Goal: Task Accomplishment & Management: Use online tool/utility

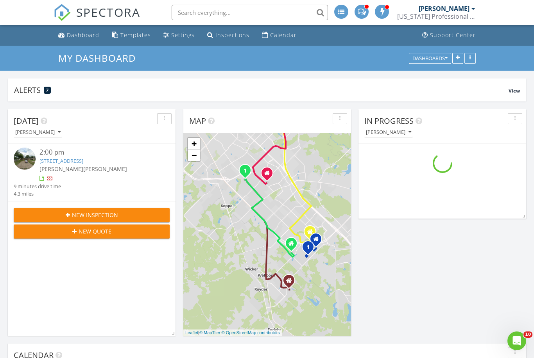
click at [64, 162] on link "2301 W Creek Ln, College Station, TX 77845" at bounding box center [61, 160] width 44 height 7
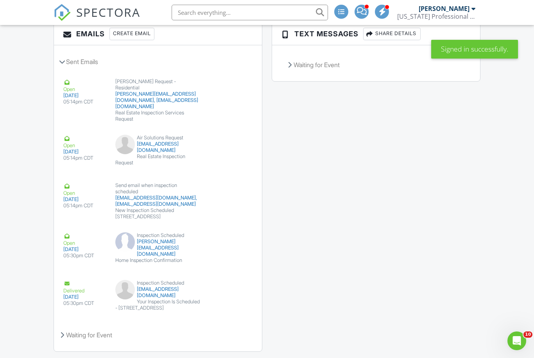
scroll to position [1087, 0]
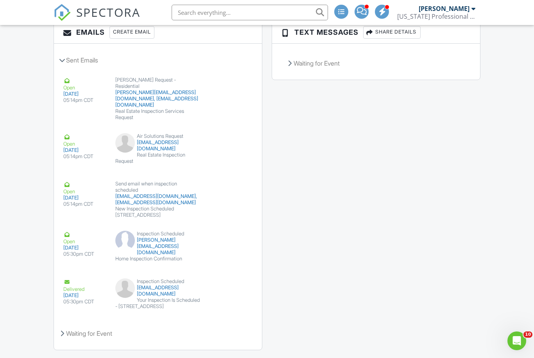
click at [64, 339] on div "Waiting for Event" at bounding box center [158, 333] width 208 height 21
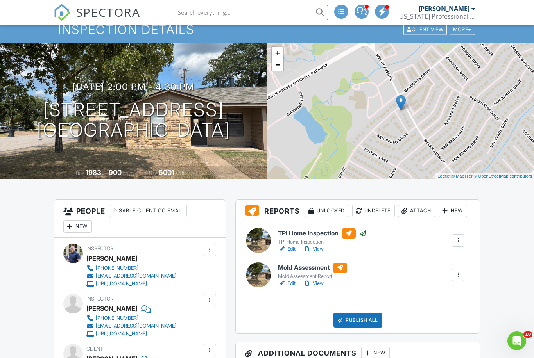
scroll to position [29, 0]
click at [459, 245] on div at bounding box center [458, 241] width 8 height 8
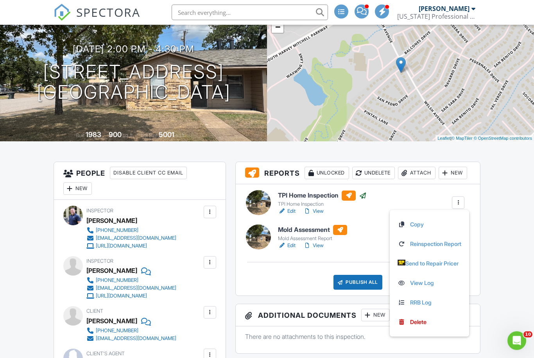
scroll to position [67, 0]
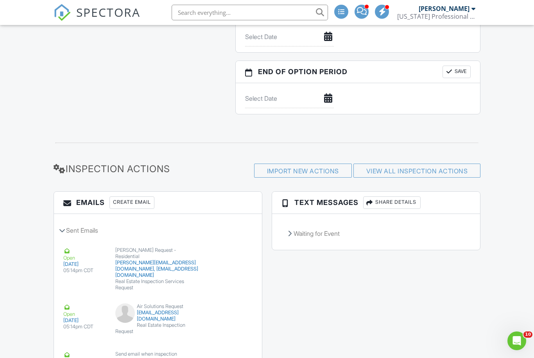
scroll to position [918, 0]
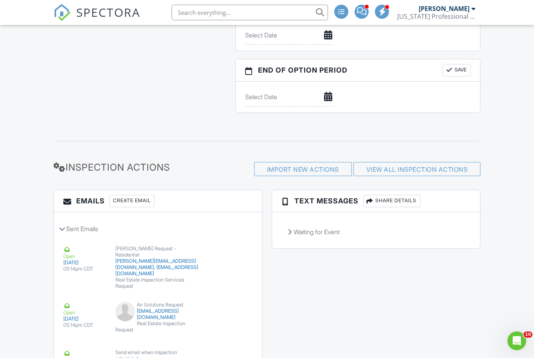
click at [132, 208] on div "Create Email" at bounding box center [131, 201] width 45 height 13
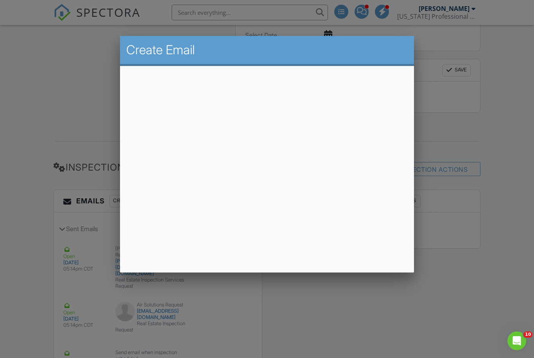
click at [77, 114] on div at bounding box center [267, 185] width 534 height 448
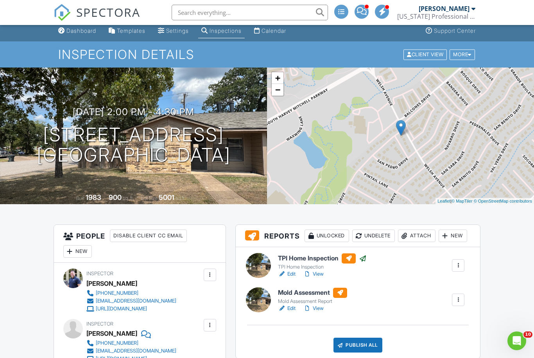
scroll to position [87, 0]
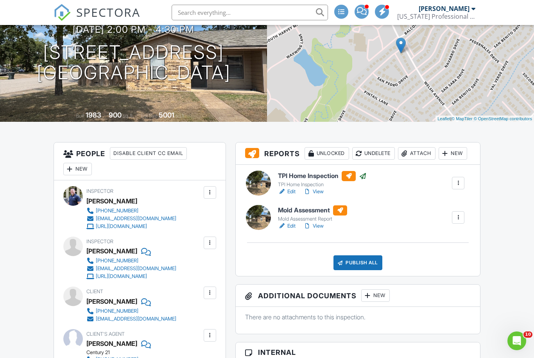
click at [364, 270] on div "Publish All" at bounding box center [357, 263] width 49 height 15
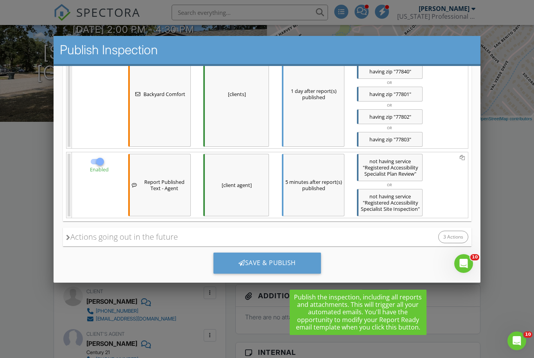
scroll to position [496, 0]
click at [301, 264] on div "Save & Publish" at bounding box center [266, 263] width 107 height 21
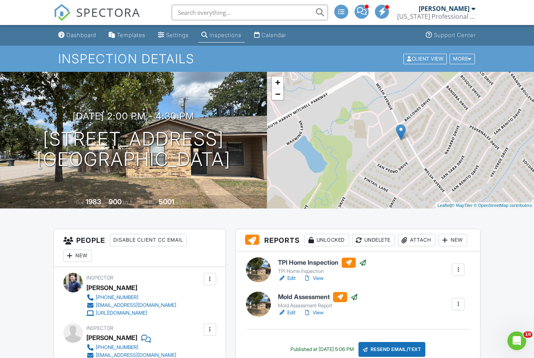
click at [70, 38] on div "Dashboard" at bounding box center [81, 35] width 30 height 7
